Goal: Task Accomplishment & Management: Manage account settings

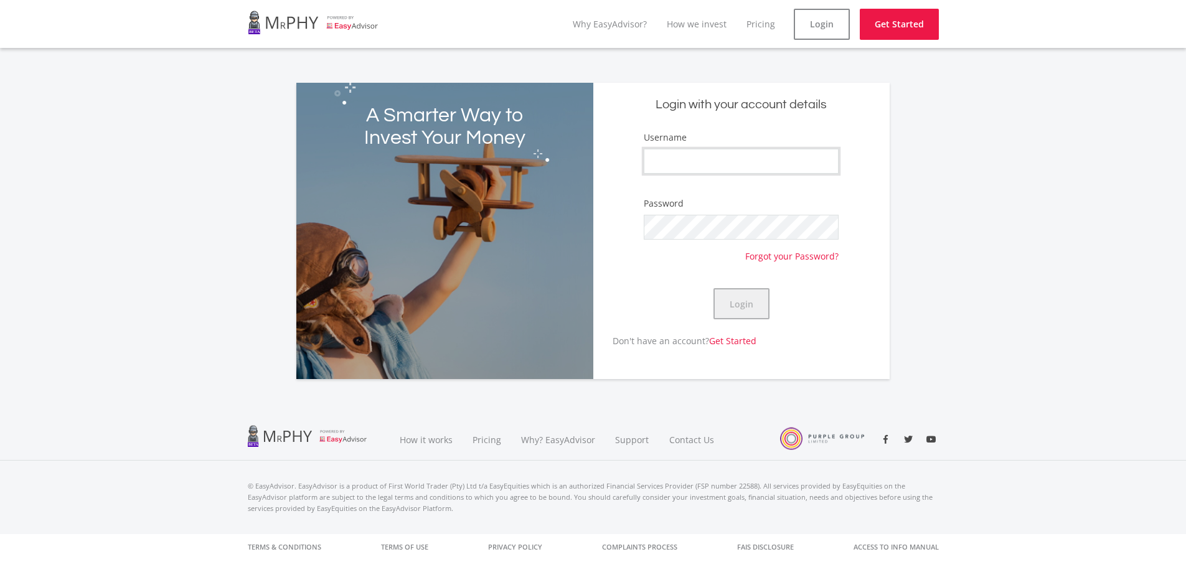
type input "ReynardEngels"
click at [740, 303] on button "Login" at bounding box center [741, 303] width 56 height 31
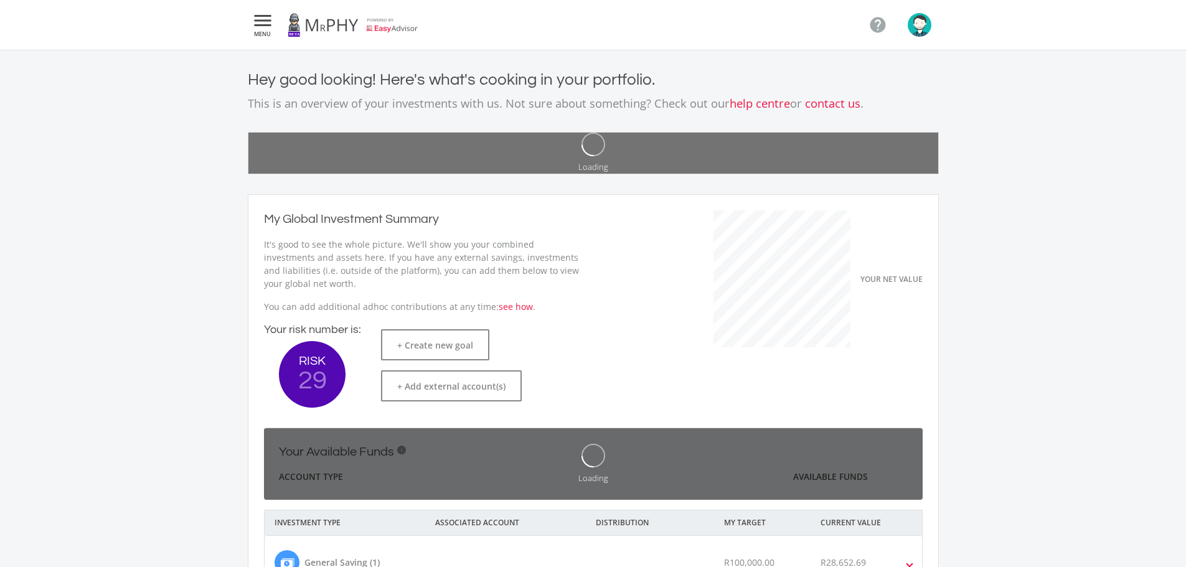
scroll to position [197, 342]
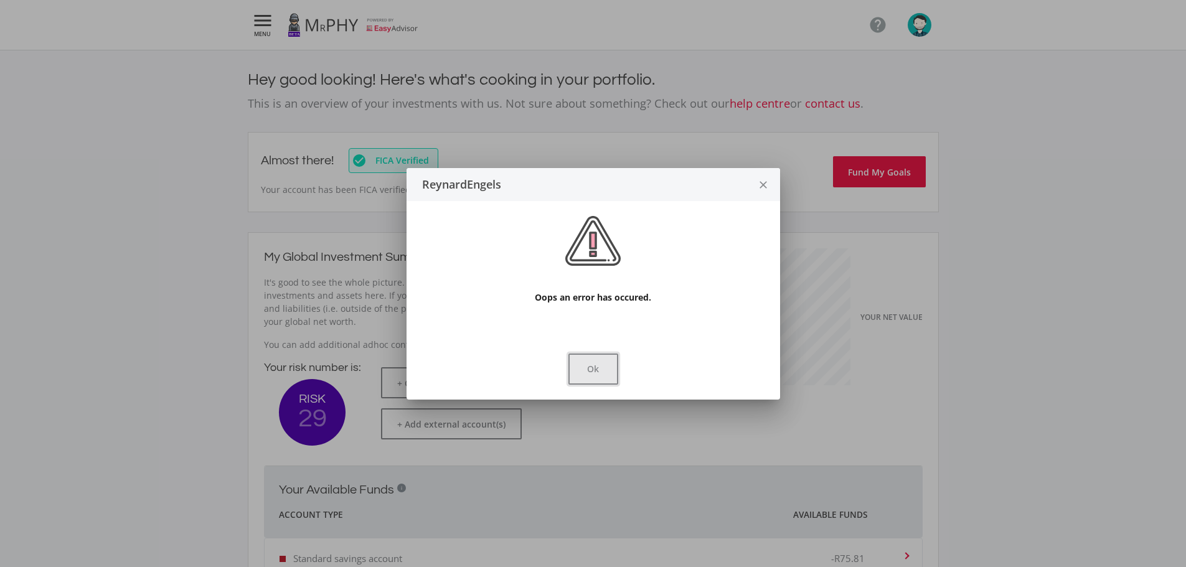
click at [605, 367] on button "Ok" at bounding box center [593, 369] width 50 height 31
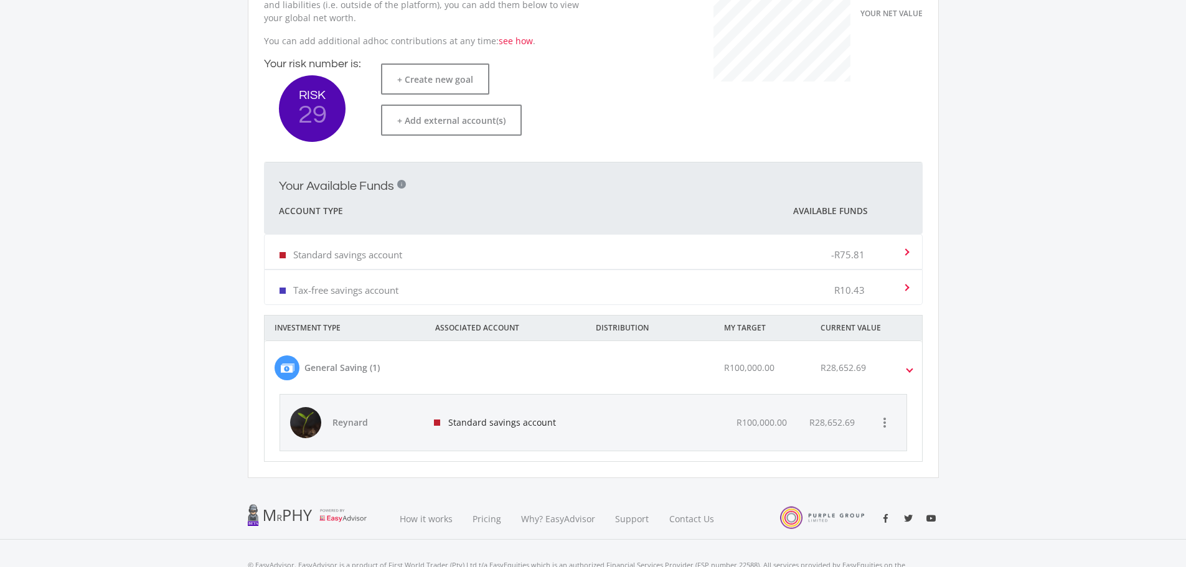
scroll to position [311, 0]
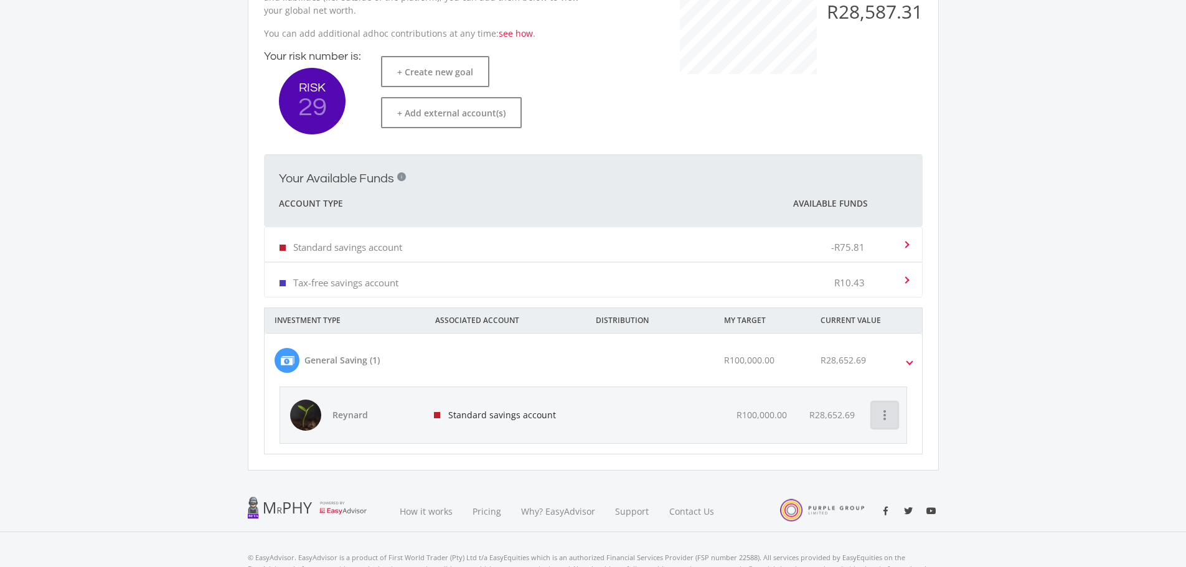
click at [892, 422] on icon "more_vert" at bounding box center [884, 415] width 15 height 15
click at [908, 473] on button "Sell Funds" at bounding box center [939, 478] width 134 height 30
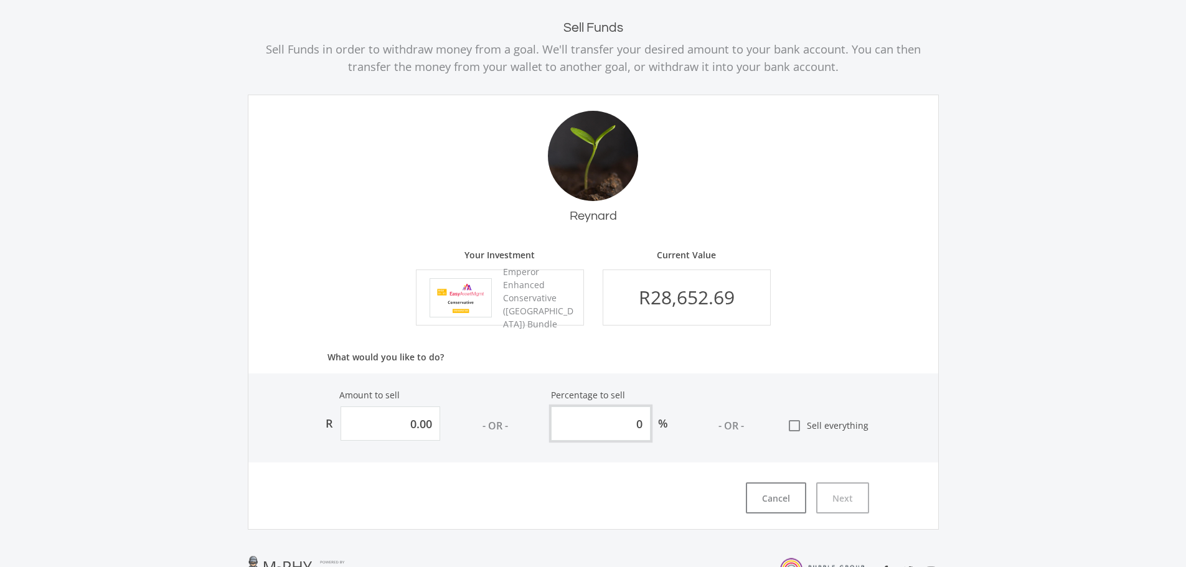
drag, startPoint x: 646, startPoint y: 423, endPoint x: 639, endPoint y: 425, distance: 7.7
click at [639, 425] on input "0" at bounding box center [601, 424] width 100 height 34
click at [800, 428] on icon "check_box_outline_blank" at bounding box center [794, 425] width 15 height 15
click at [774, 421] on input "check_box_outline_blank Sell everything" at bounding box center [774, 421] width 0 height 0
type input "28652.6882193618"
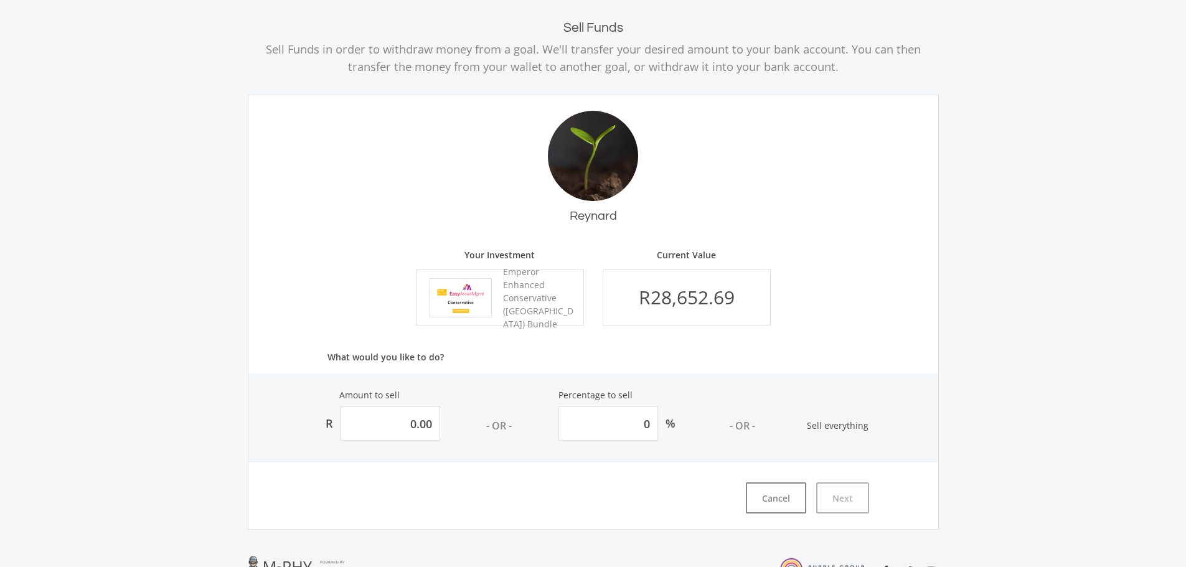
type input "100"
type input "28,652.69"
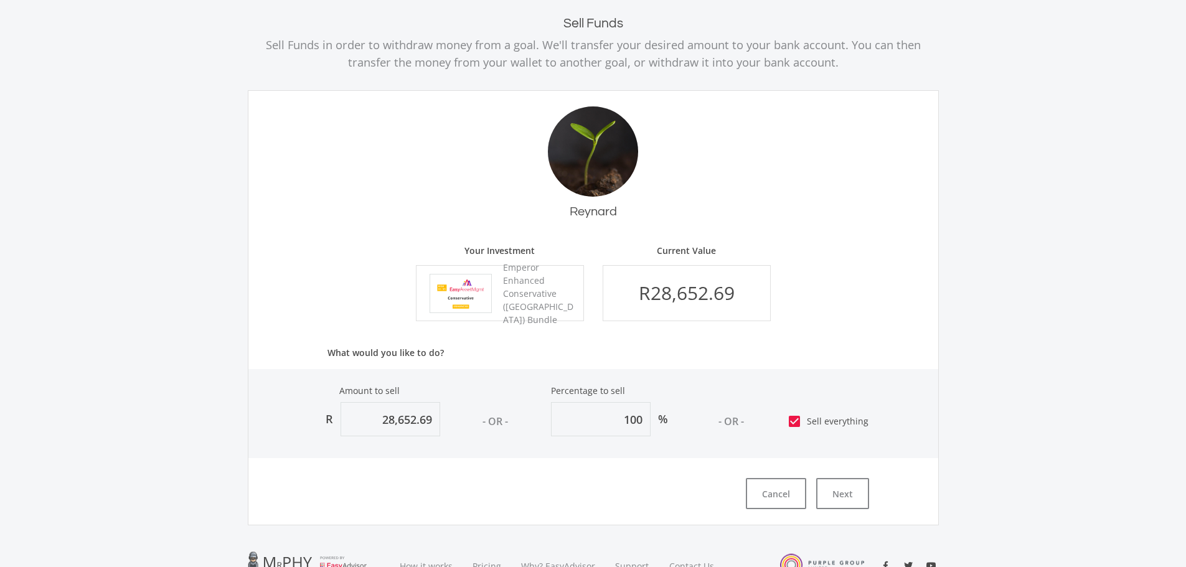
scroll to position [62, 0]
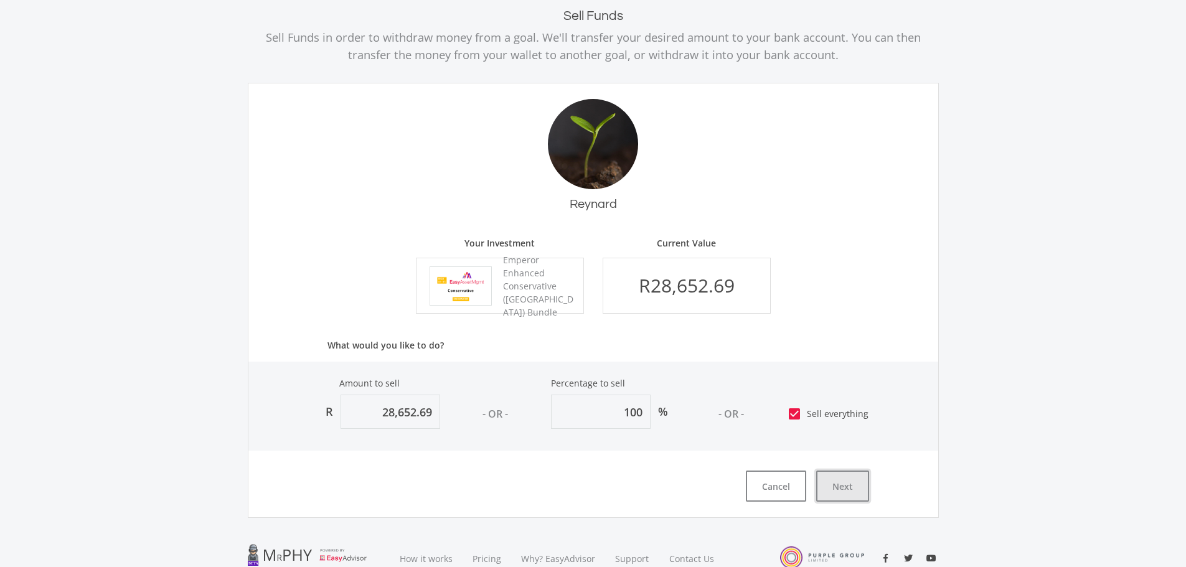
click at [851, 478] on button "Next" at bounding box center [842, 486] width 53 height 31
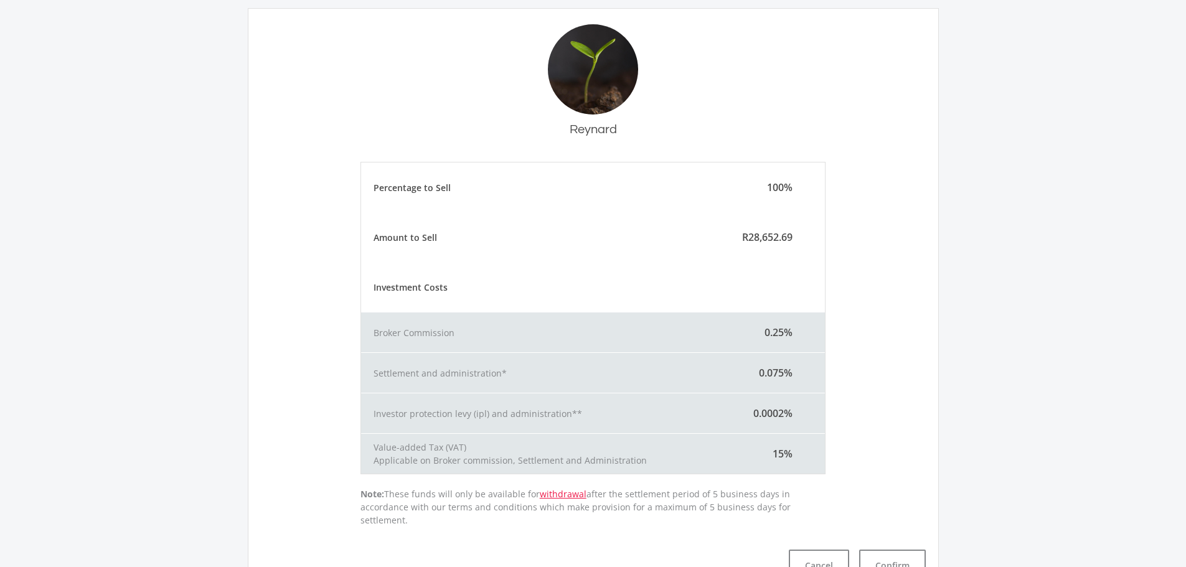
scroll to position [125, 0]
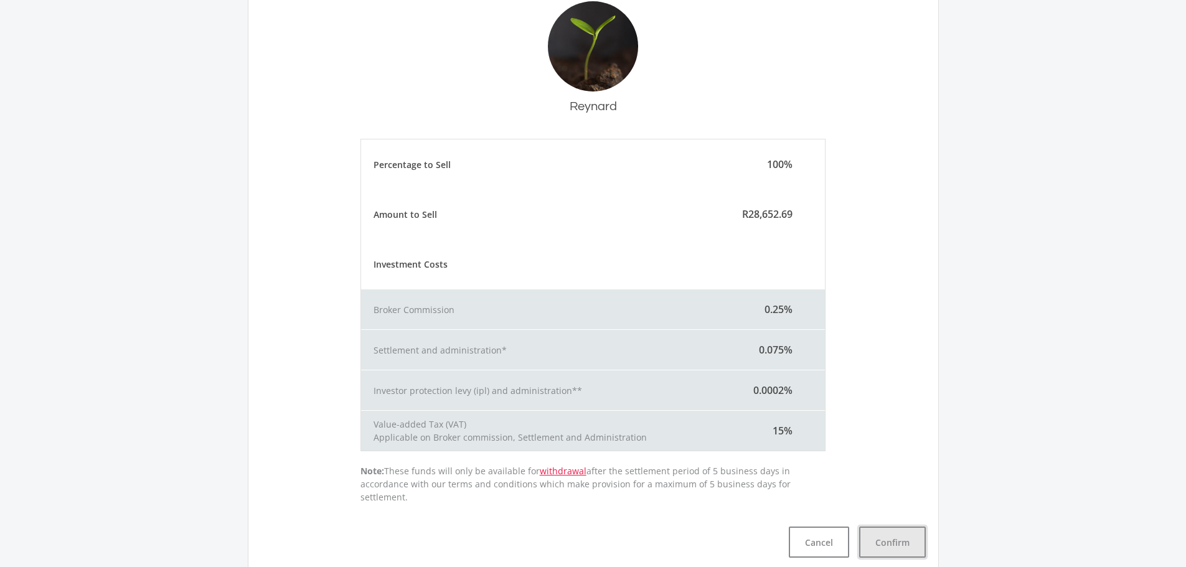
click at [914, 527] on button "Confirm" at bounding box center [892, 542] width 67 height 31
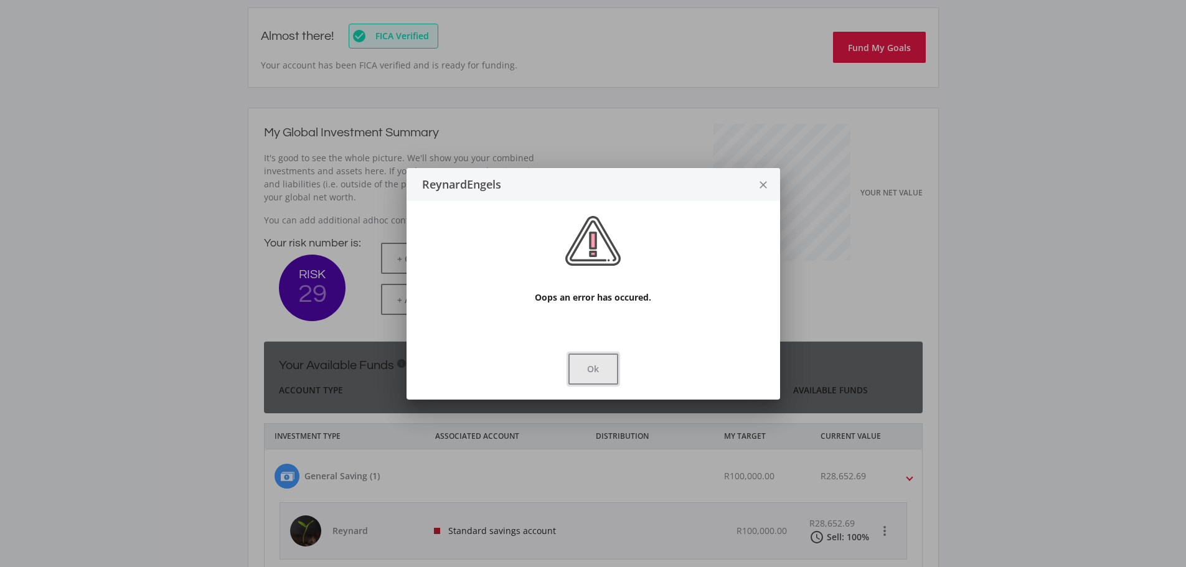
click at [598, 368] on button "Ok" at bounding box center [593, 369] width 50 height 31
